Goal: Navigation & Orientation: Find specific page/section

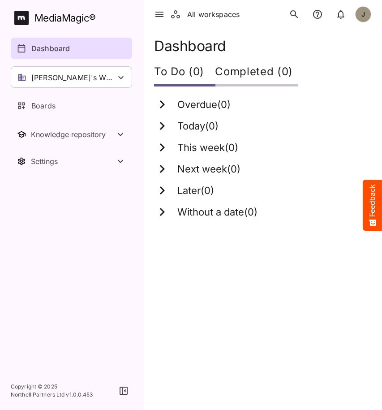
click at [211, 230] on html "All workspaces J MediaMagic ® Dashboard Tim's Workspace Camille's Workspace Eli…" at bounding box center [191, 115] width 382 height 230
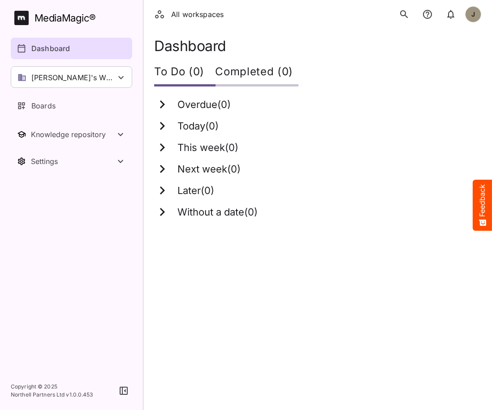
click at [336, 230] on html "All workspaces J MediaMagic ® Dashboard Tim's Workspace Camille's Workspace Eli…" at bounding box center [246, 115] width 492 height 230
click at [48, 108] on p "Boards" at bounding box center [43, 105] width 24 height 11
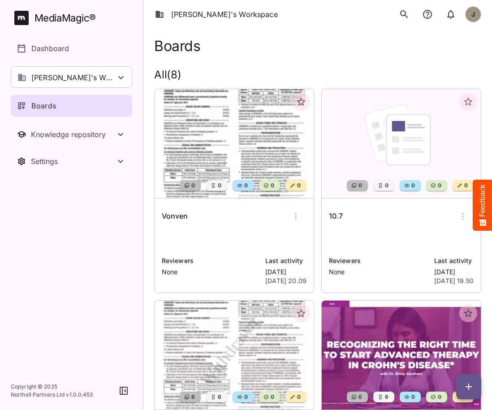
click at [361, 228] on div "10.7 Reviewers None Last activity [DATE] [DATE] 19.50" at bounding box center [401, 245] width 159 height 94
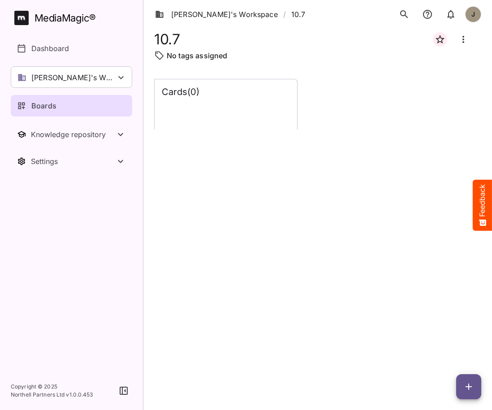
click at [91, 99] on link "Boards" at bounding box center [71, 106] width 121 height 22
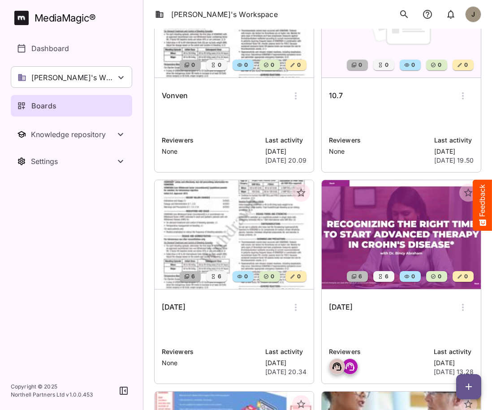
scroll to position [121, 0]
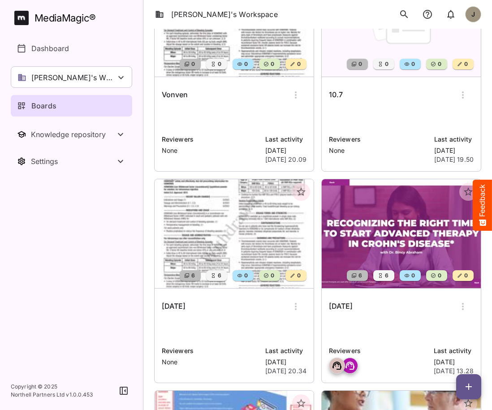
click at [223, 97] on div "Vonven" at bounding box center [234, 95] width 145 height 22
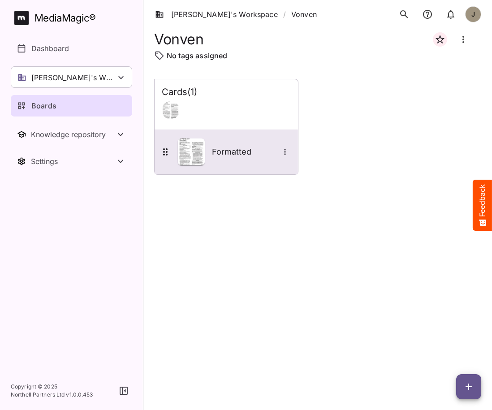
click at [220, 161] on div "Formatted" at bounding box center [225, 151] width 131 height 27
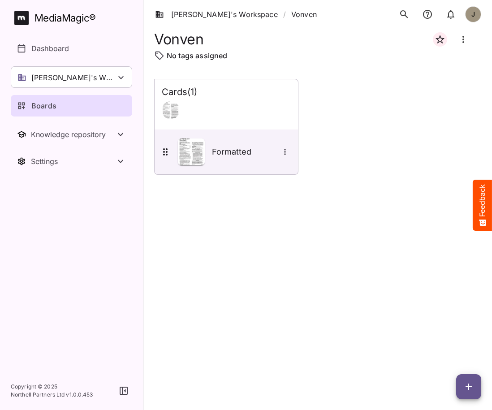
click at [79, 109] on div "Boards" at bounding box center [72, 105] width 110 height 11
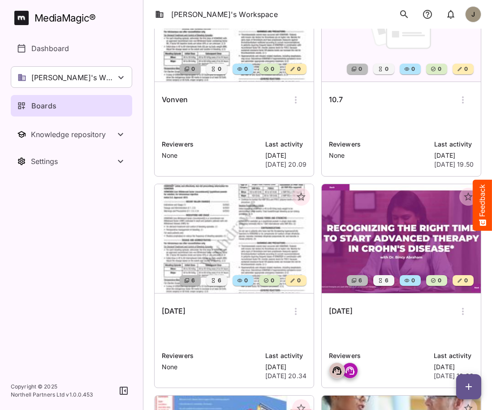
scroll to position [117, 0]
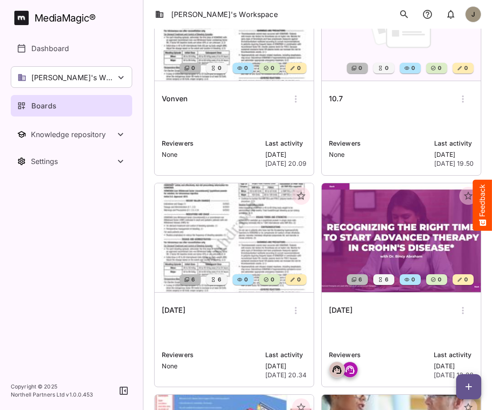
click at [388, 114] on p at bounding box center [401, 122] width 145 height 18
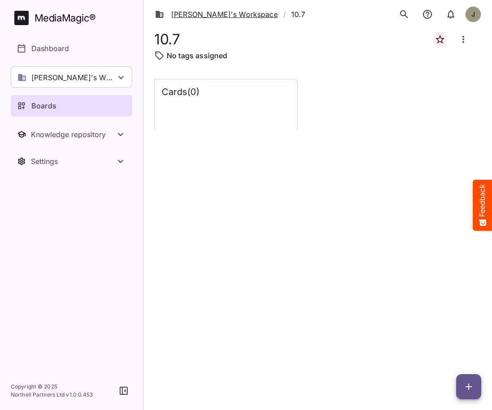
click at [208, 15] on link "[PERSON_NAME]'s Workspace" at bounding box center [216, 14] width 123 height 11
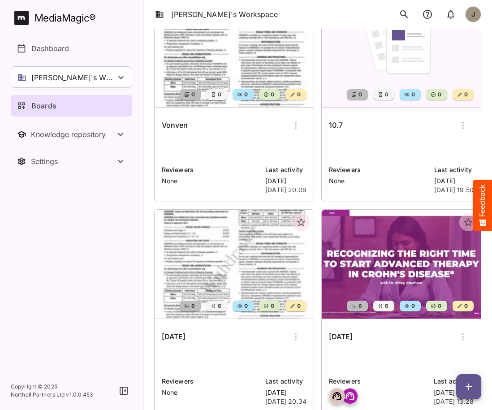
scroll to position [92, 0]
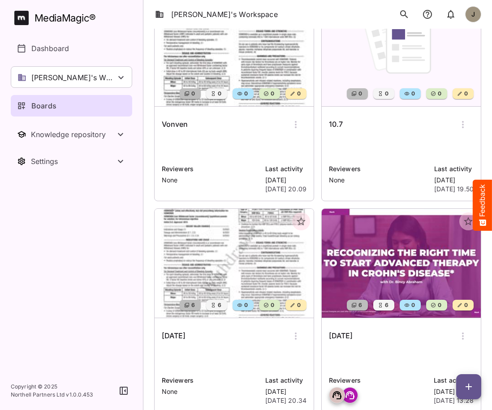
click at [232, 291] on img at bounding box center [234, 263] width 159 height 109
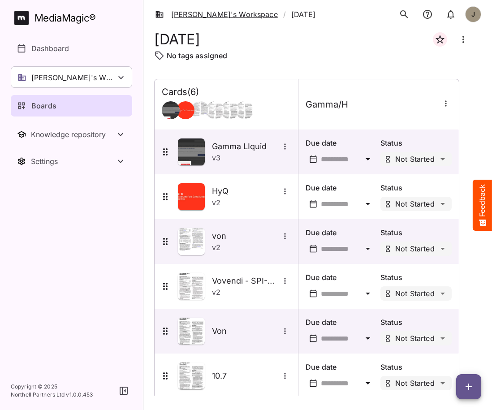
click at [193, 18] on link "[PERSON_NAME]'s Workspace" at bounding box center [216, 14] width 123 height 11
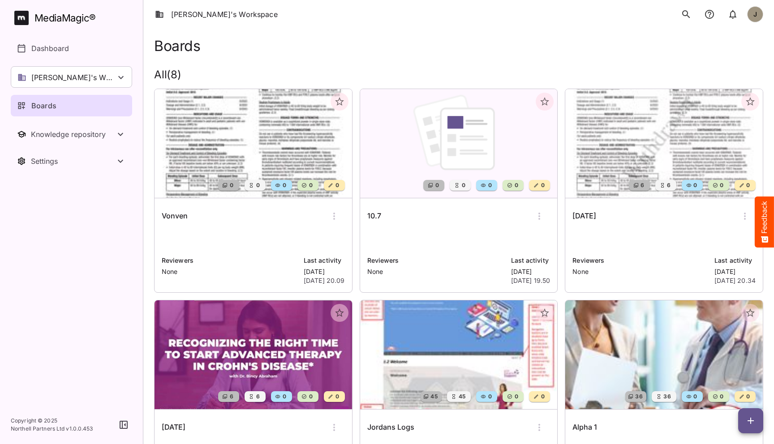
click at [491, 224] on div "[DATE]" at bounding box center [663, 217] width 183 height 22
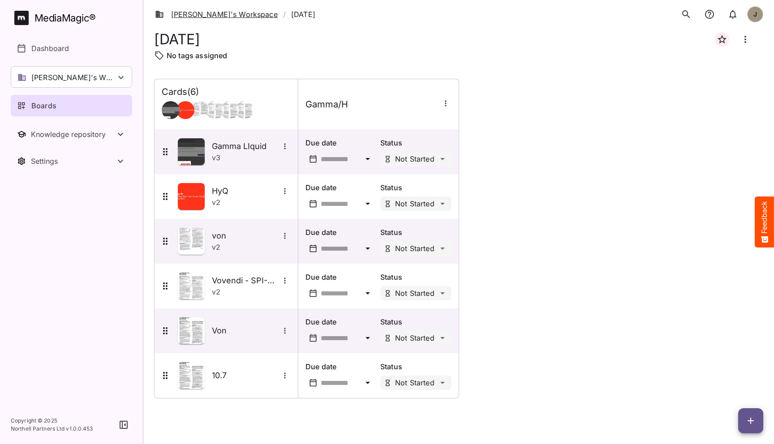
click at [207, 12] on link "[PERSON_NAME]'s Workspace" at bounding box center [216, 14] width 123 height 11
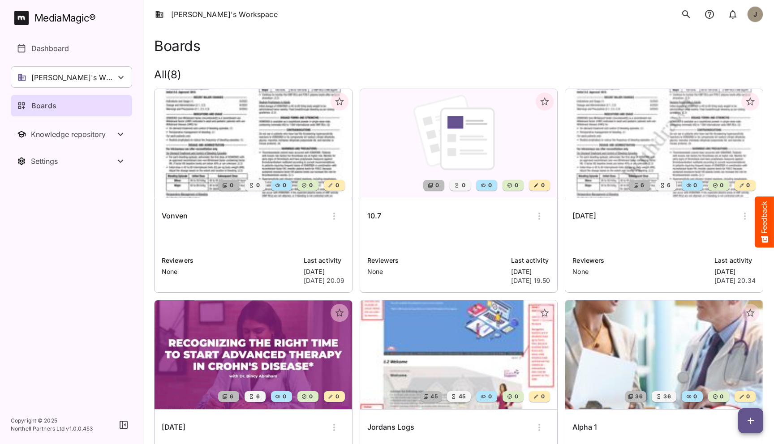
click at [407, 227] on div "10.7 Reviewers None Last activity [DATE] [DATE] 19.50" at bounding box center [459, 245] width 198 height 94
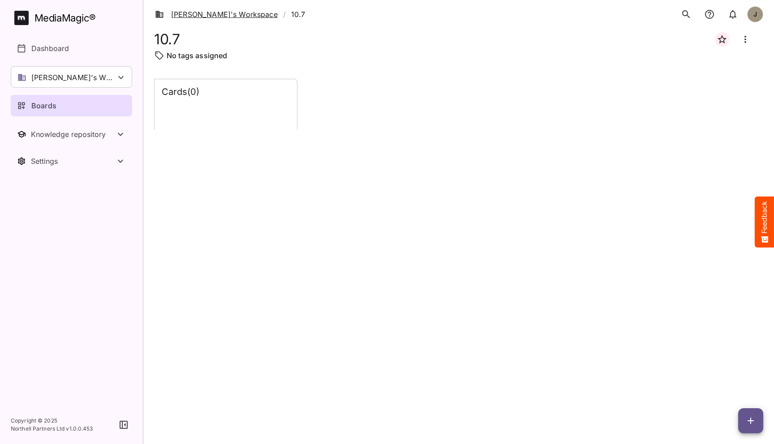
click at [189, 17] on link "[PERSON_NAME]'s Workspace" at bounding box center [216, 14] width 123 height 11
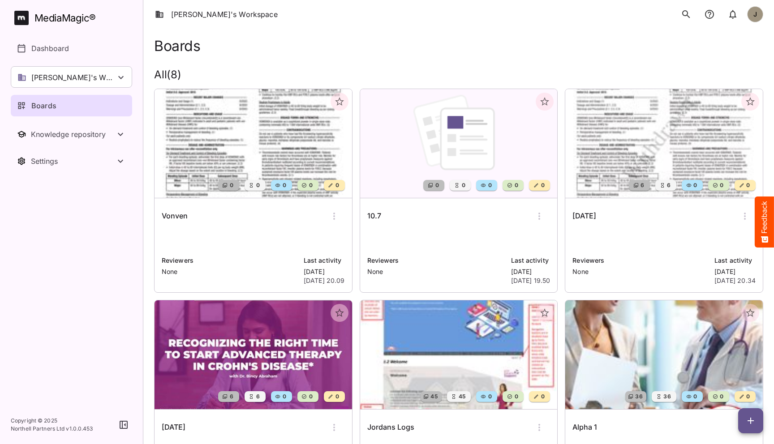
click at [233, 224] on div "Vonven" at bounding box center [253, 217] width 183 height 22
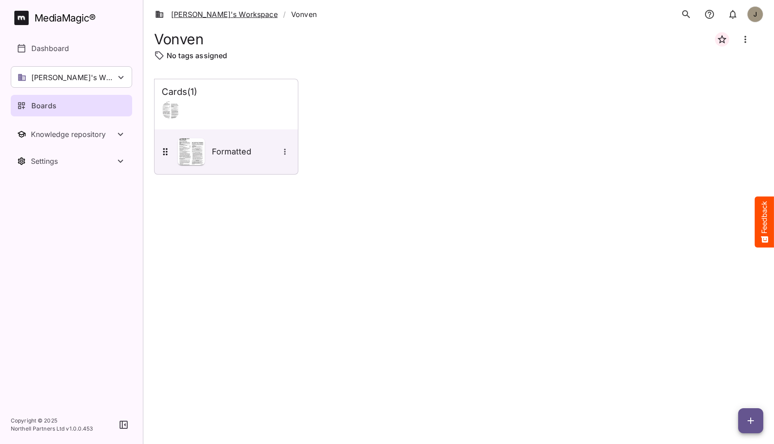
click at [211, 13] on link "[PERSON_NAME]'s Workspace" at bounding box center [216, 14] width 123 height 11
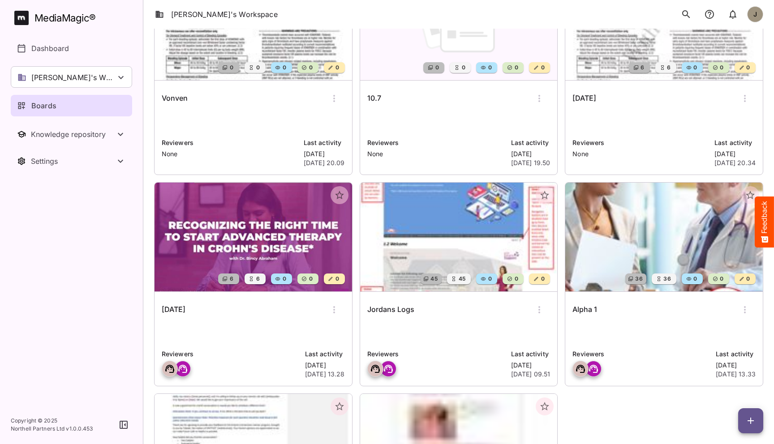
scroll to position [115, 0]
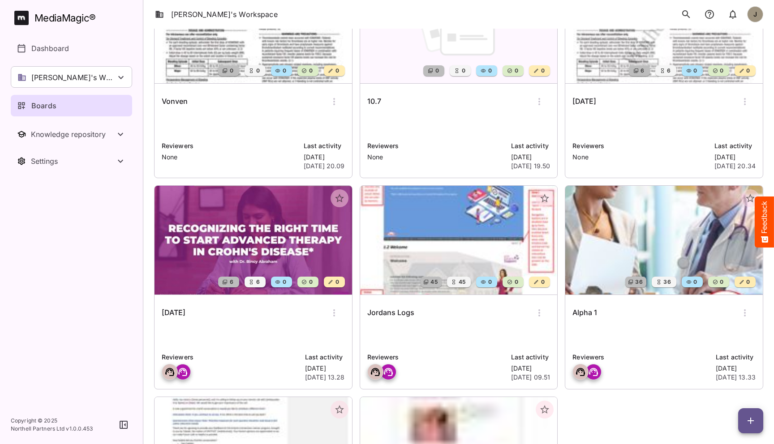
click at [262, 346] on div "[DATE] Reviewers Last activity [DATE] 13.28" at bounding box center [254, 342] width 198 height 94
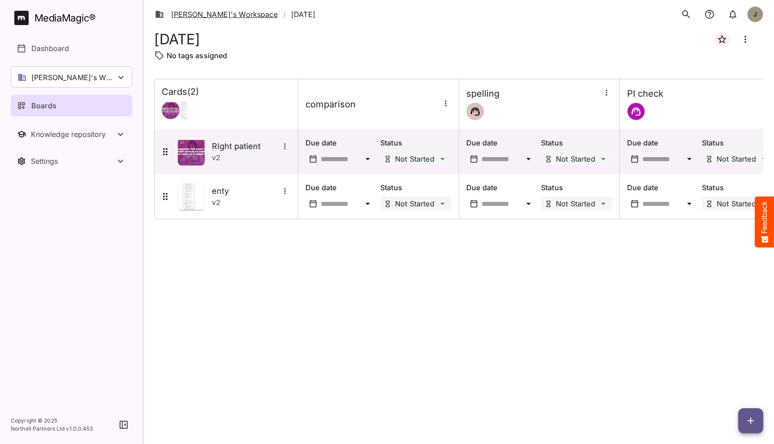
click at [192, 17] on link "[PERSON_NAME]'s Workspace" at bounding box center [216, 14] width 123 height 11
